Goal: Task Accomplishment & Management: Manage account settings

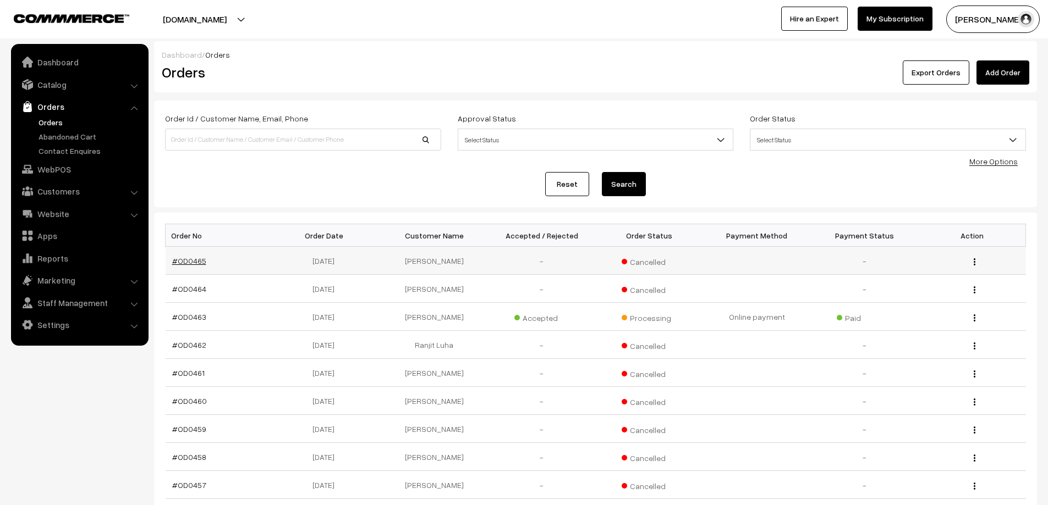
click at [191, 263] on link "#OD0465" at bounding box center [189, 260] width 34 height 9
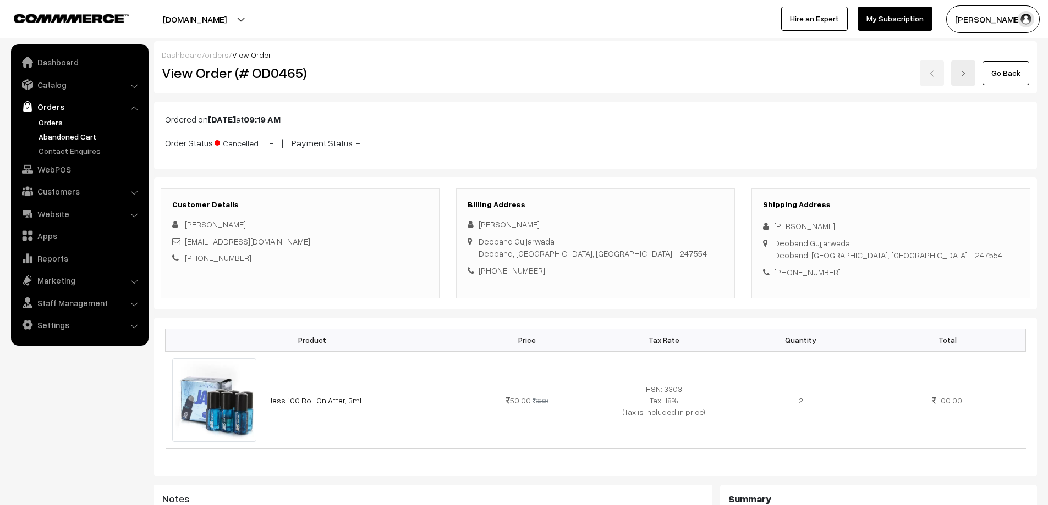
click at [58, 136] on link "Abandoned Cart" at bounding box center [90, 137] width 109 height 12
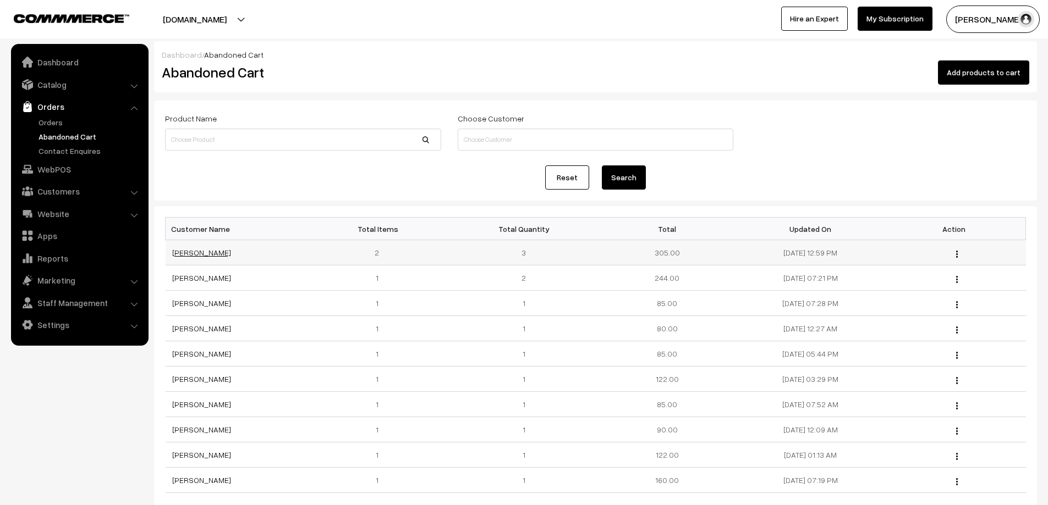
click at [208, 256] on link "DEEPESH KUMAR" at bounding box center [201, 252] width 59 height 9
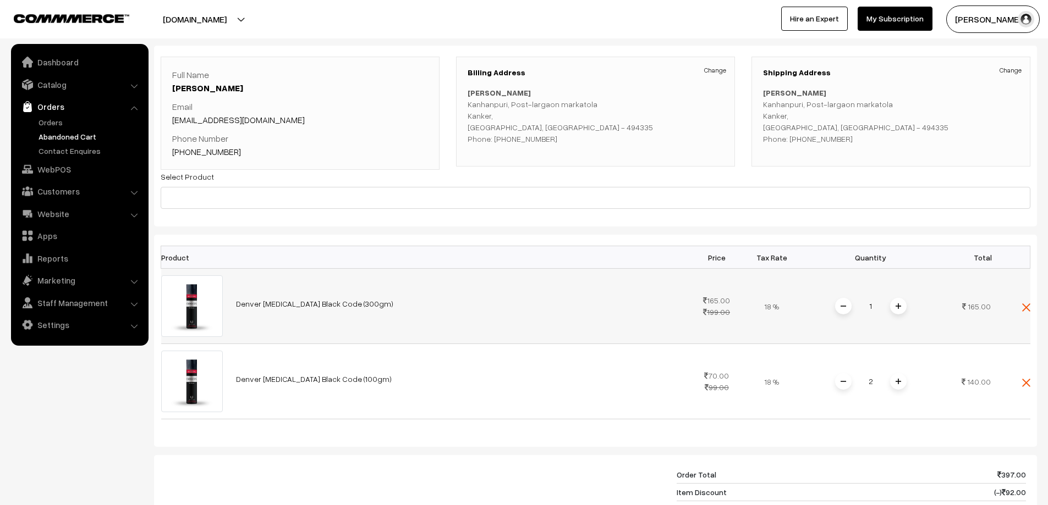
scroll to position [110, 0]
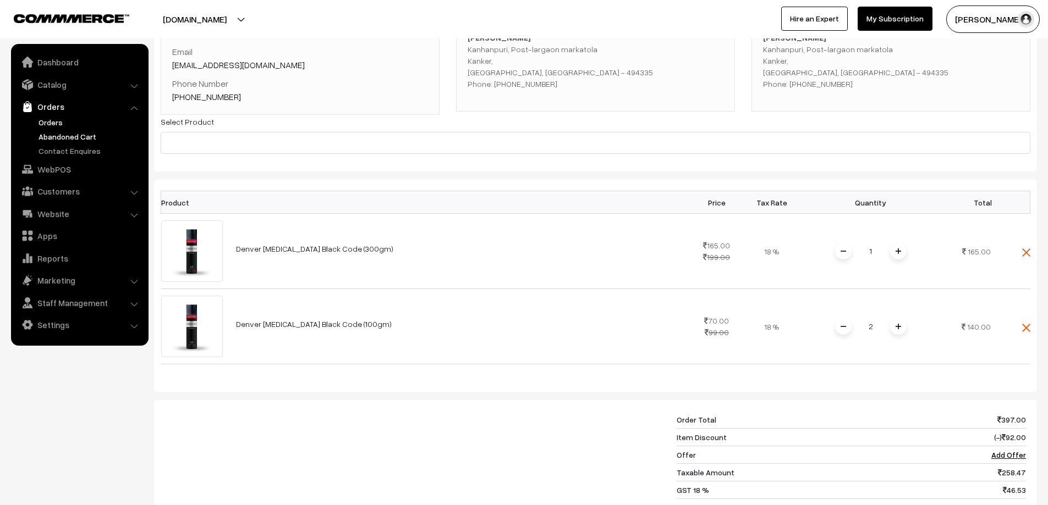
click at [60, 119] on link "Orders" at bounding box center [90, 123] width 109 height 12
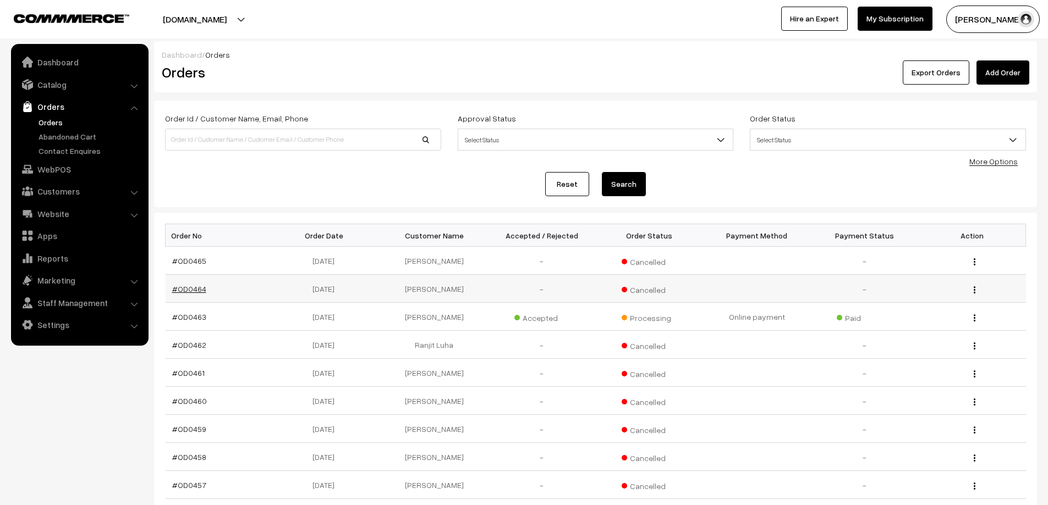
click at [179, 291] on link "#OD0464" at bounding box center [189, 288] width 34 height 9
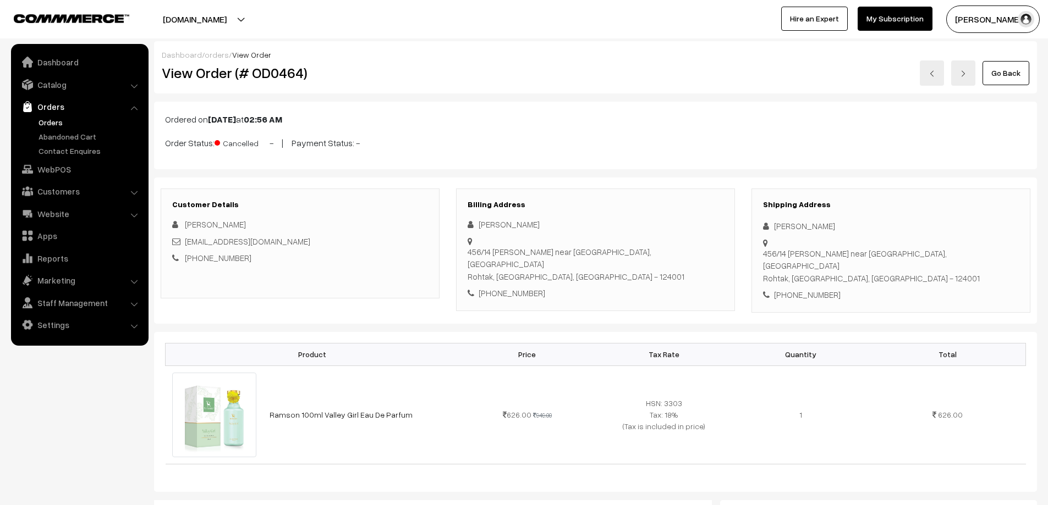
click at [470, 253] on div "[STREET_ADDRESS][PERSON_NAME]" at bounding box center [595, 264] width 256 height 37
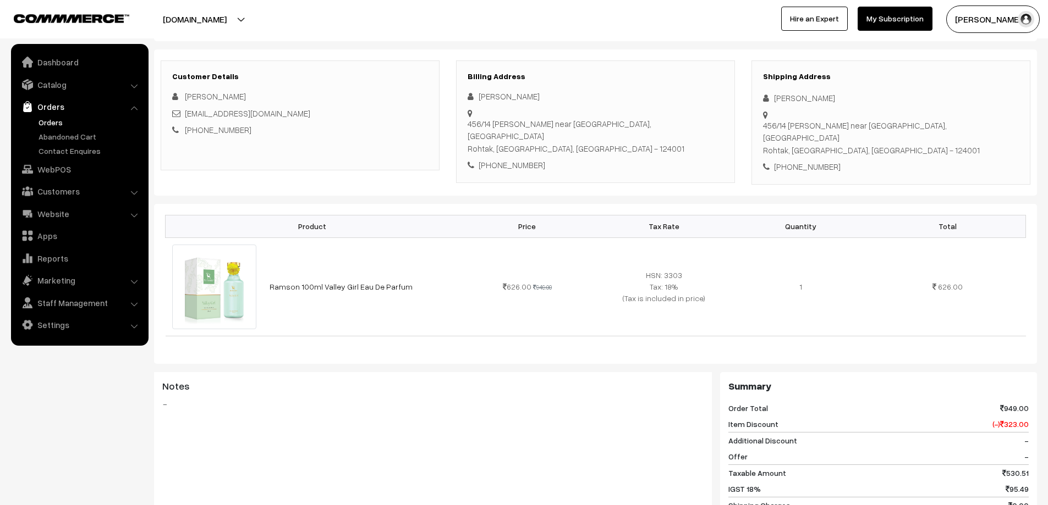
scroll to position [110, 0]
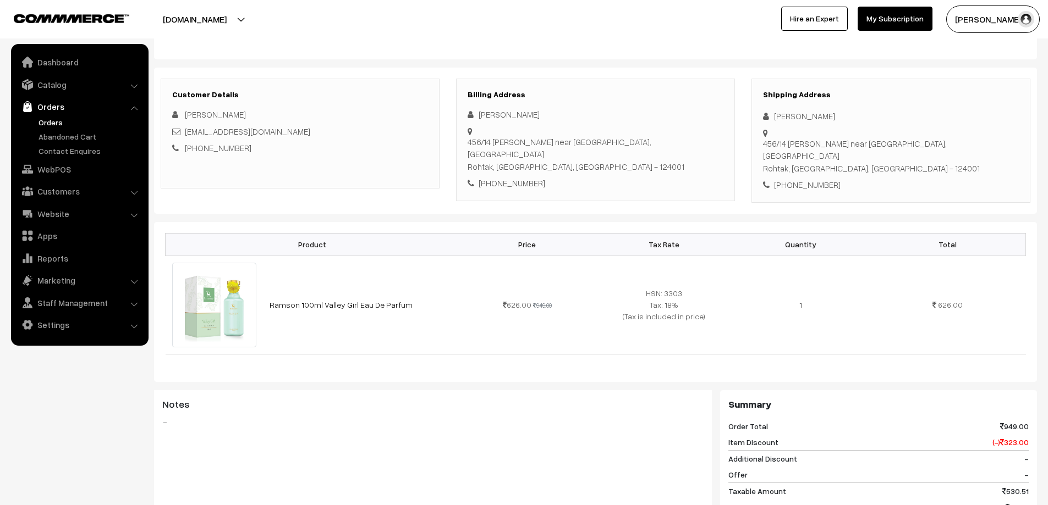
click at [497, 190] on div "Billing Address [PERSON_NAME] [STREET_ADDRESS][PERSON_NAME] [PHONE_NUMBER]" at bounding box center [595, 140] width 279 height 123
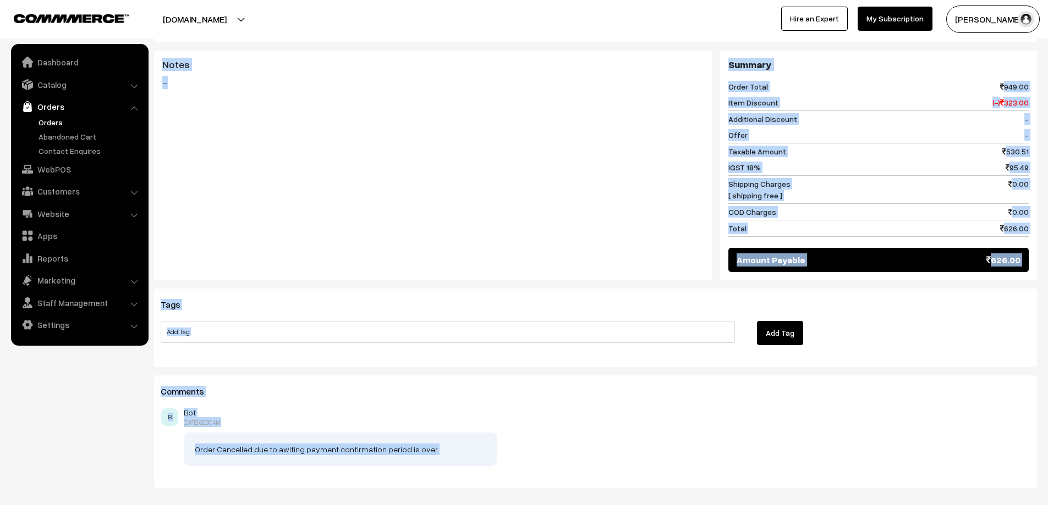
scroll to position [504, 0]
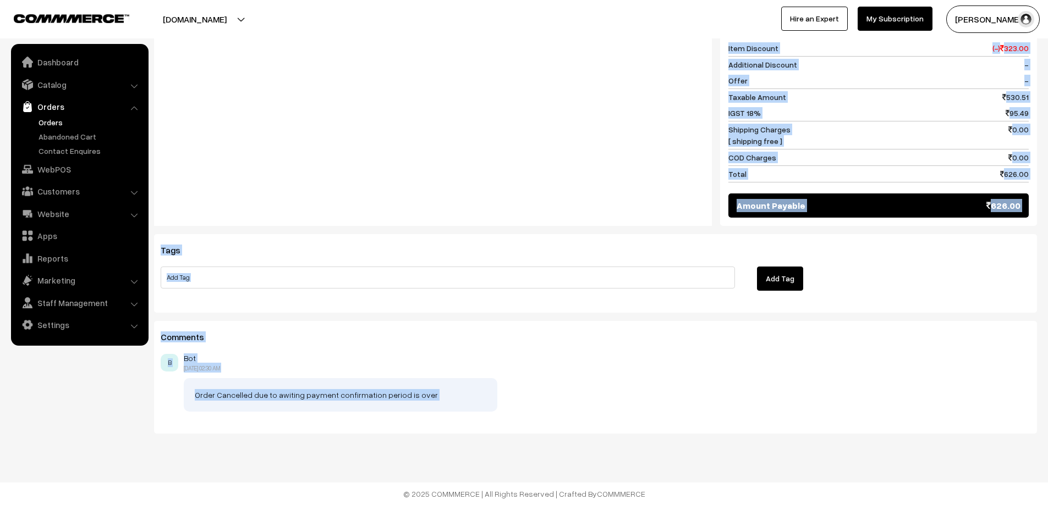
drag, startPoint x: 497, startPoint y: 190, endPoint x: 1055, endPoint y: 527, distance: 652.0
click at [547, 454] on div "Dashboard / orders / View Order View Order (# OD0464) Go Back Ordered on [DATE]…" at bounding box center [524, 1] width 1048 height 1010
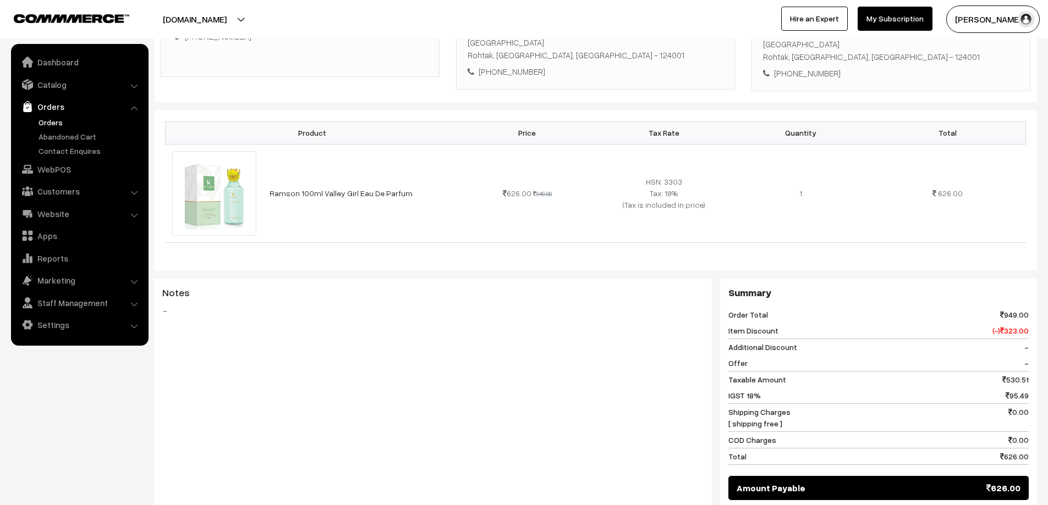
scroll to position [119, 0]
